Goal: Find specific page/section: Find specific page/section

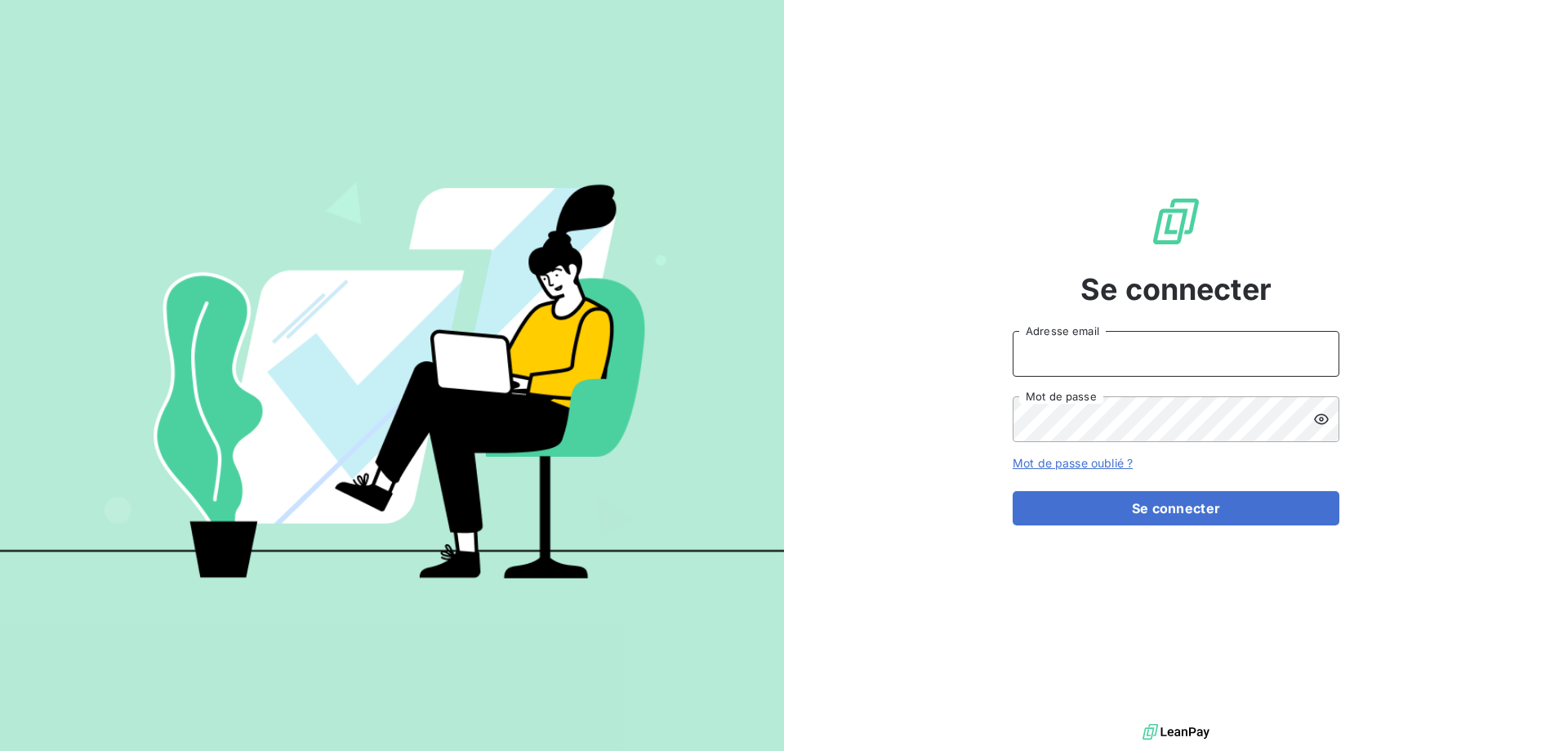
drag, startPoint x: 1085, startPoint y: 361, endPoint x: 1091, endPoint y: 369, distance: 10.0
click at [1085, 361] on input "Adresse email" at bounding box center [1176, 353] width 327 height 46
type input "[PERSON_NAME][EMAIL_ADDRESS][DOMAIN_NAME]"
click at [1013, 491] on button "Se connecter" at bounding box center [1176, 508] width 327 height 34
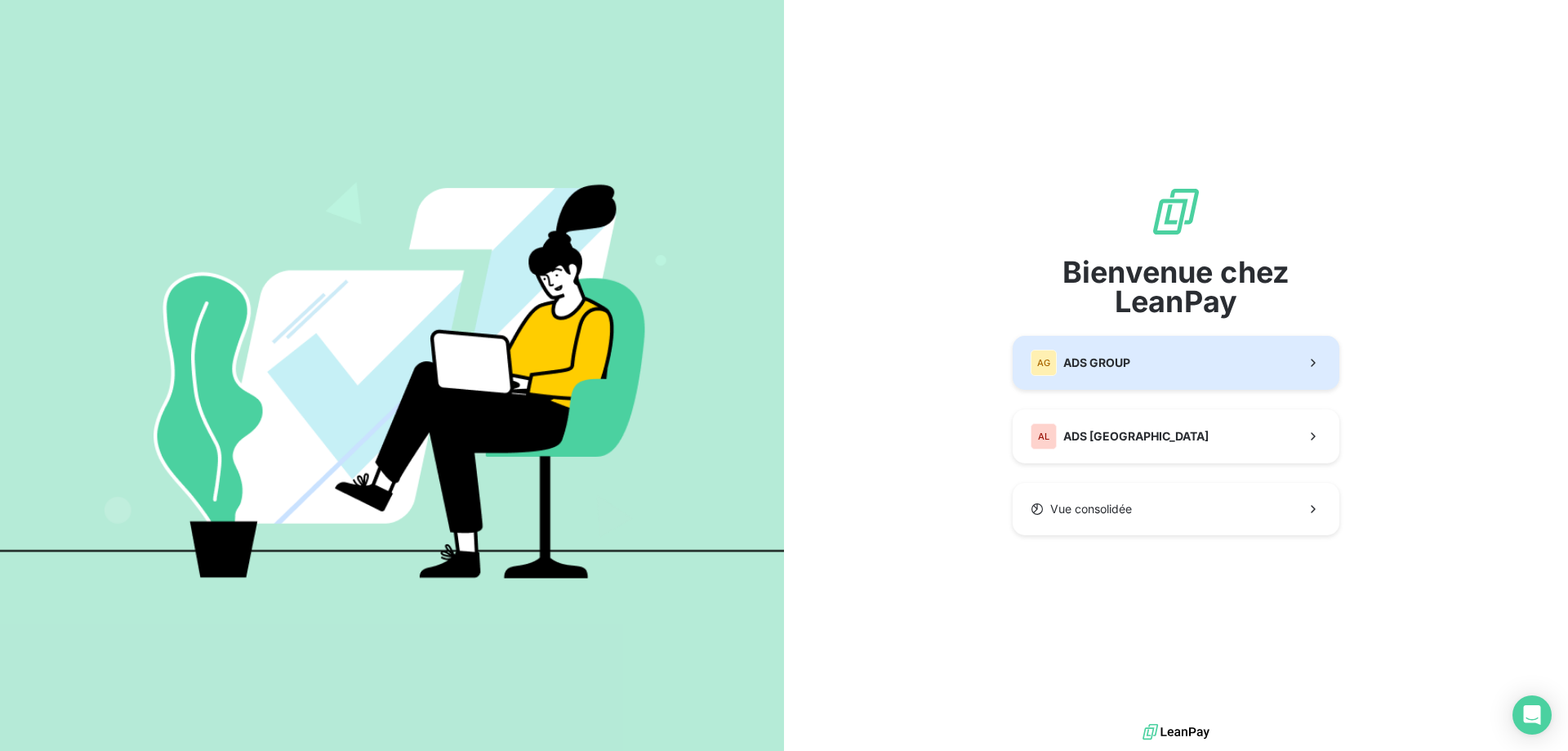
click at [1125, 364] on span "ADS GROUP" at bounding box center [1097, 362] width 67 height 17
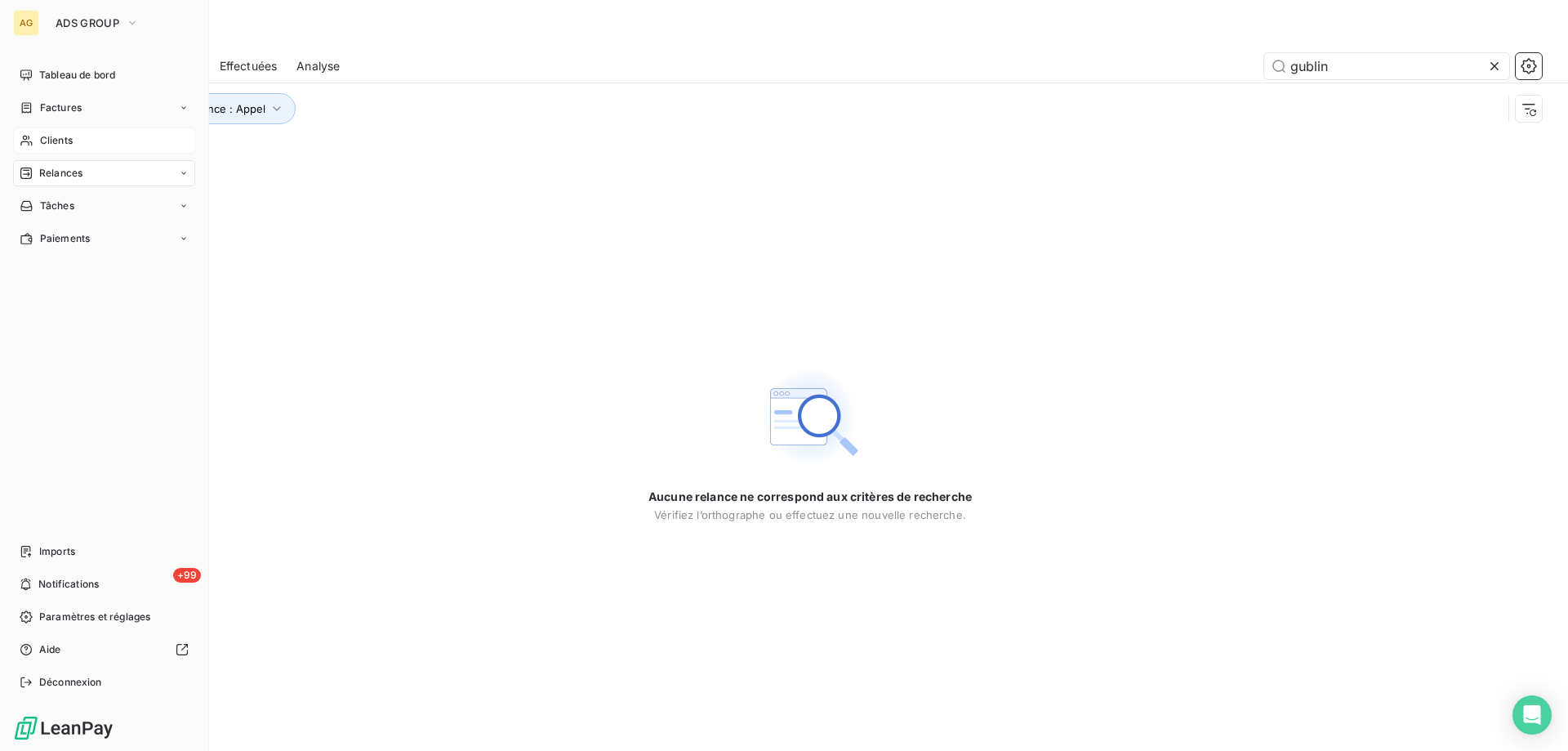
click at [45, 142] on span "Clients" at bounding box center [56, 140] width 32 height 15
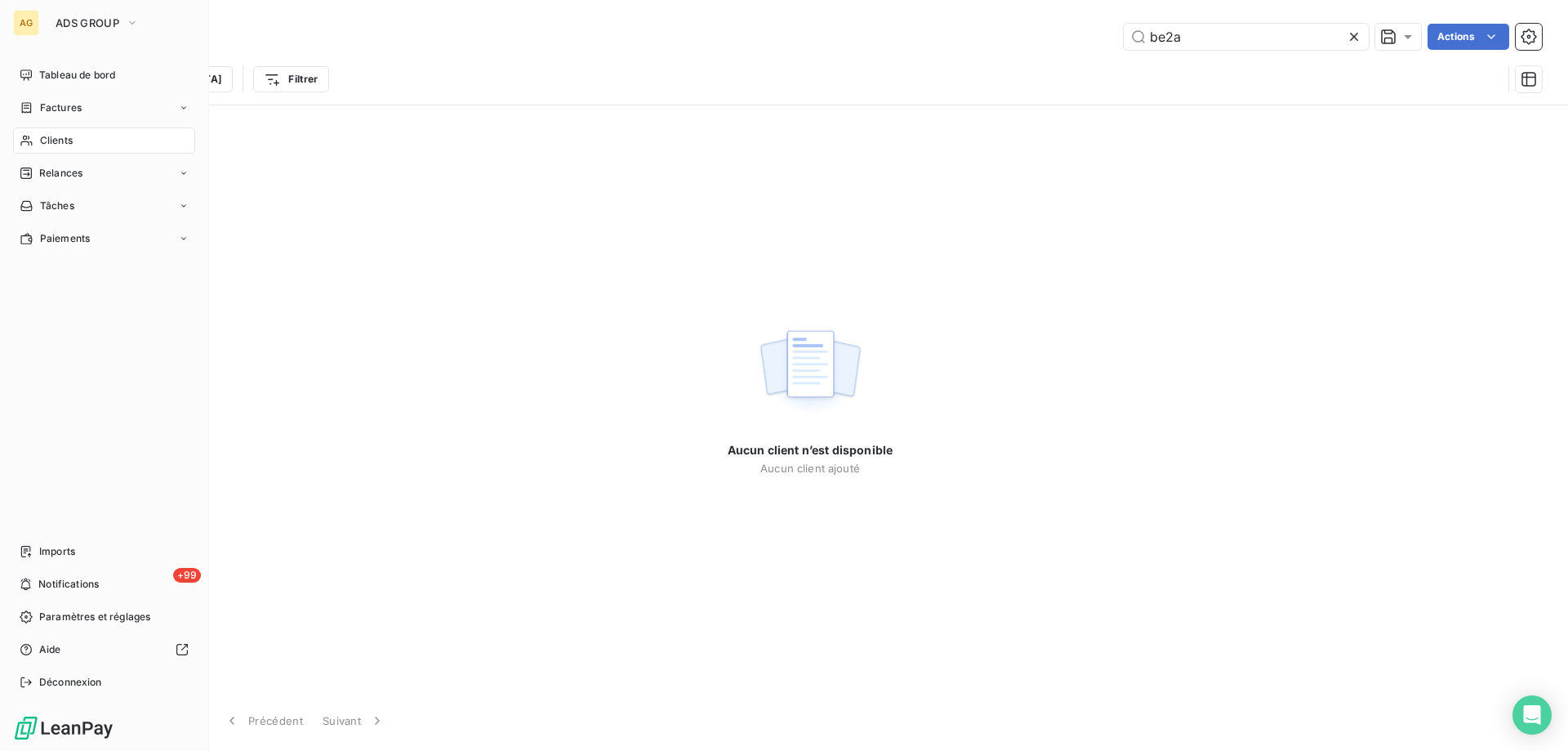
click at [36, 138] on div "Clients" at bounding box center [104, 140] width 183 height 27
click at [35, 145] on div "Clients" at bounding box center [104, 140] width 183 height 27
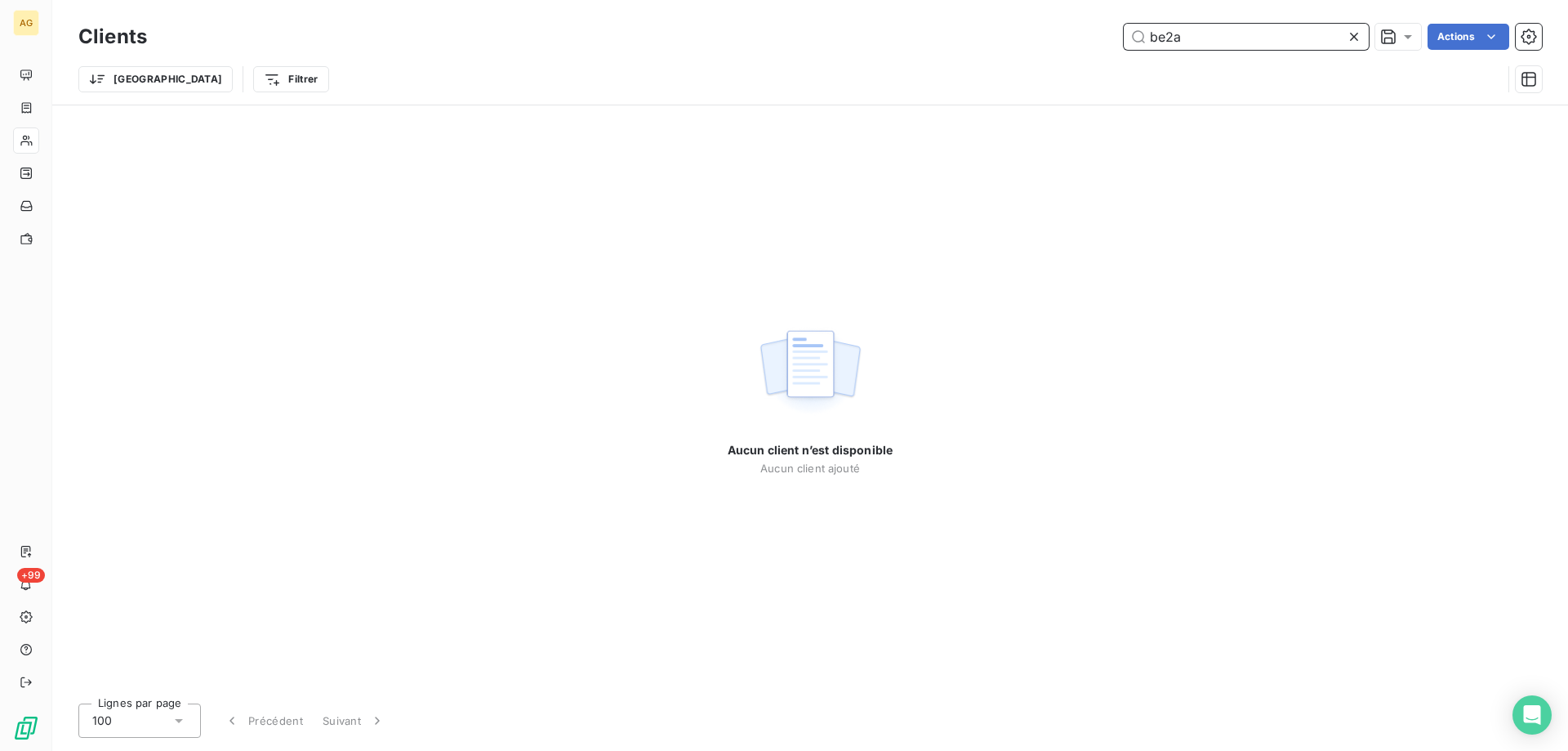
drag, startPoint x: 1220, startPoint y: 36, endPoint x: 976, endPoint y: 47, distance: 244.2
click at [976, 47] on div "be2a Actions" at bounding box center [854, 36] width 1375 height 27
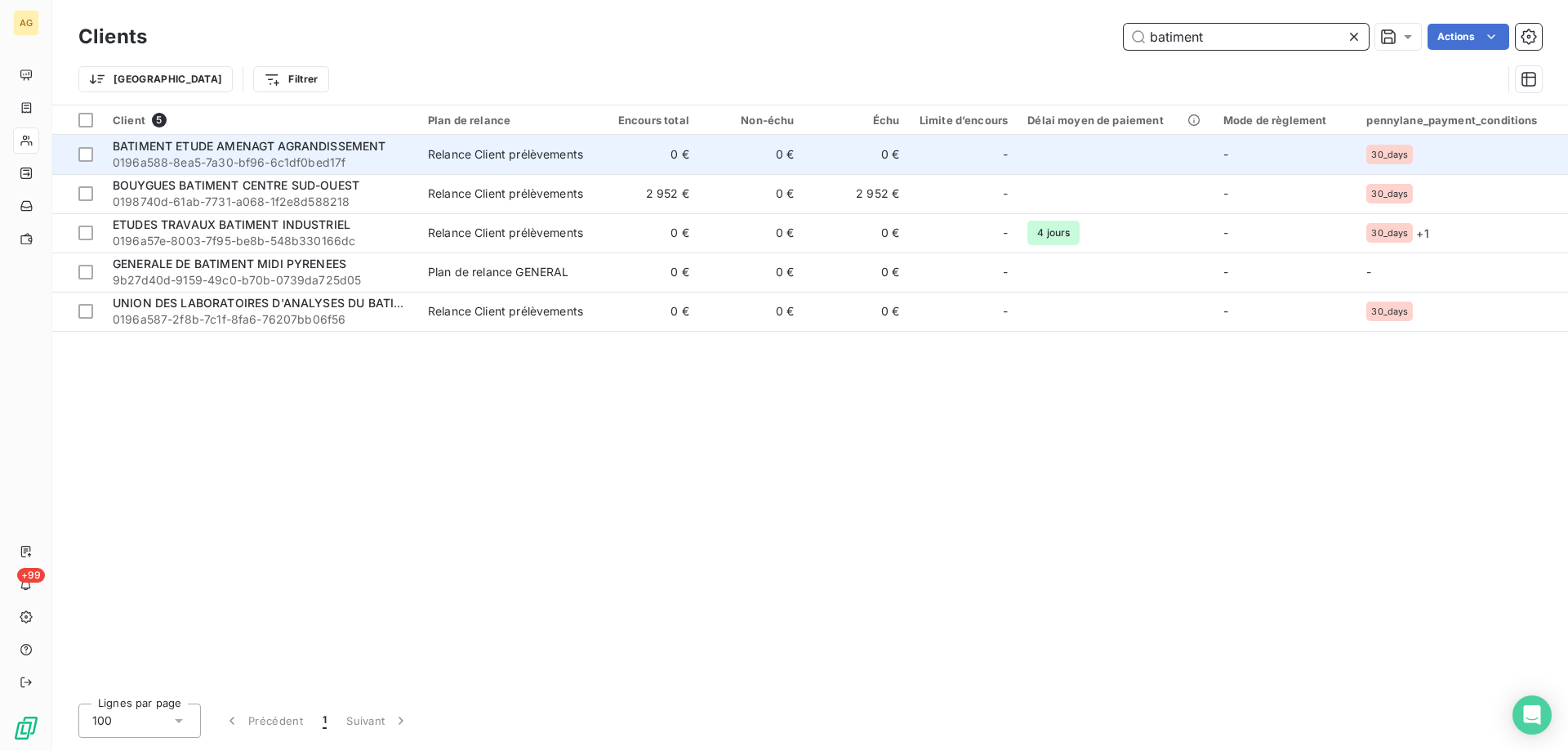
type input "batiment"
click at [189, 150] on span "BATIMENT ETUDE AMENAGT AGRANDISSEMENT" at bounding box center [249, 145] width 274 height 14
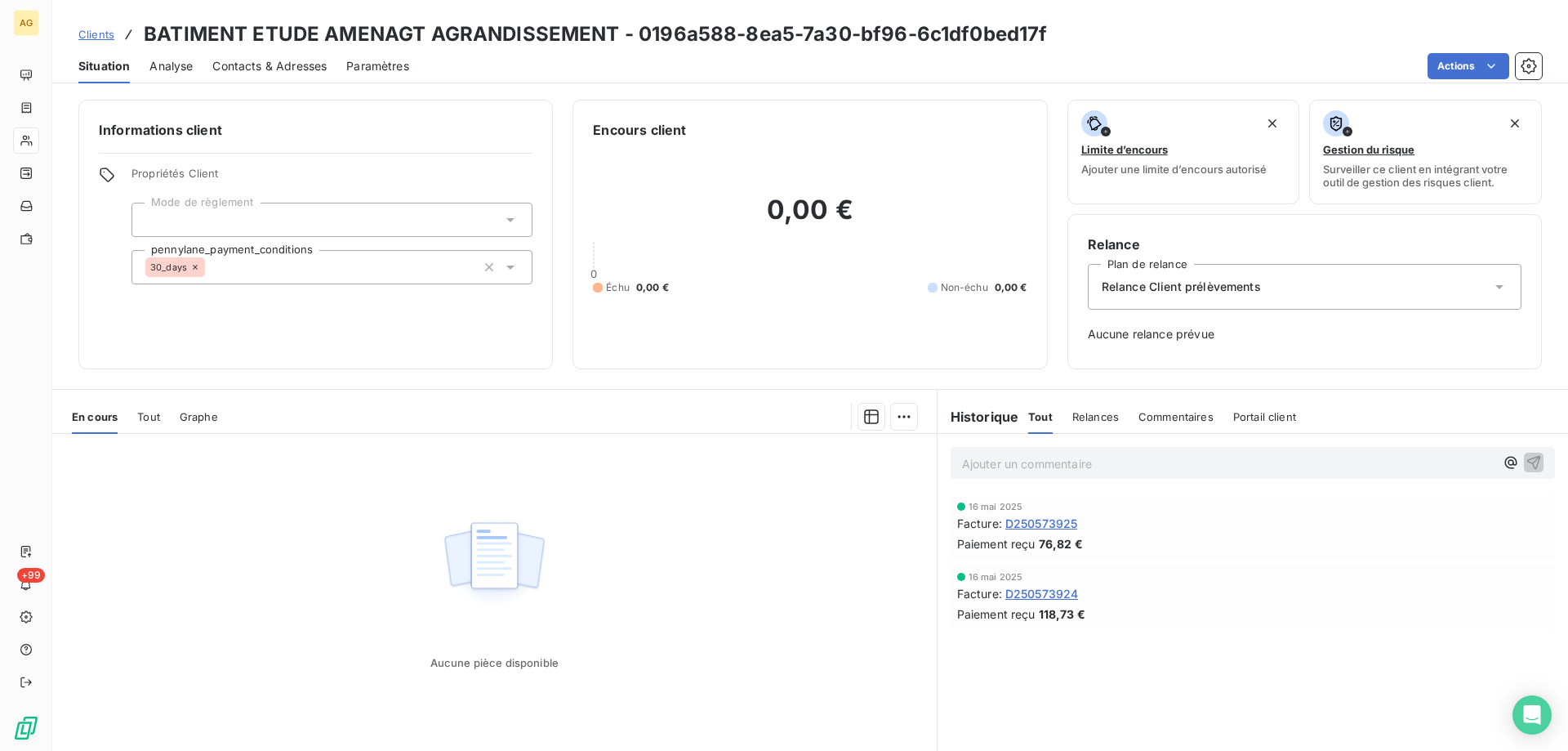
click at [155, 417] on span "Tout" at bounding box center [148, 416] width 23 height 13
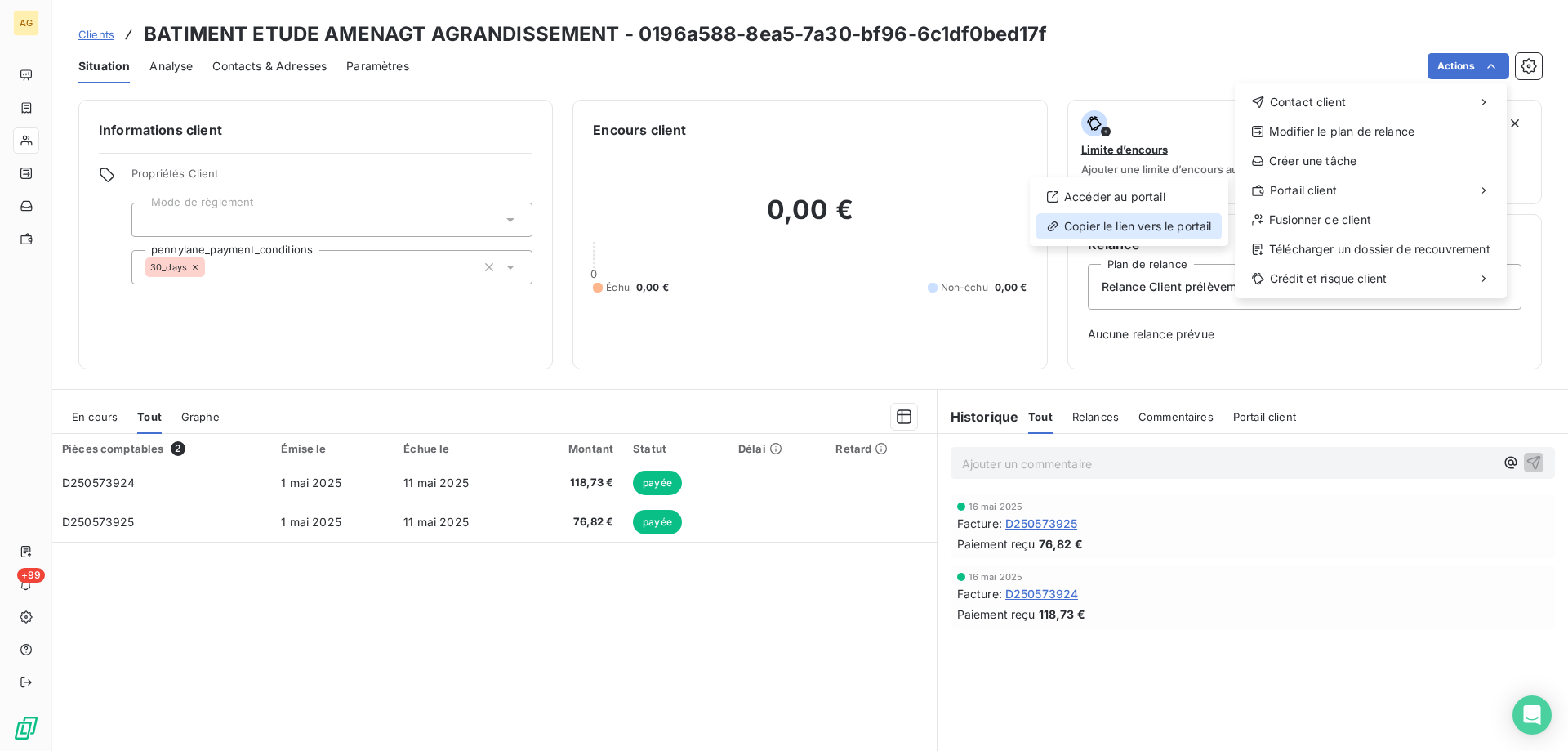
click at [1159, 228] on div "Copier le lien vers le portail" at bounding box center [1128, 226] width 185 height 27
